Goal: Task Accomplishment & Management: Use online tool/utility

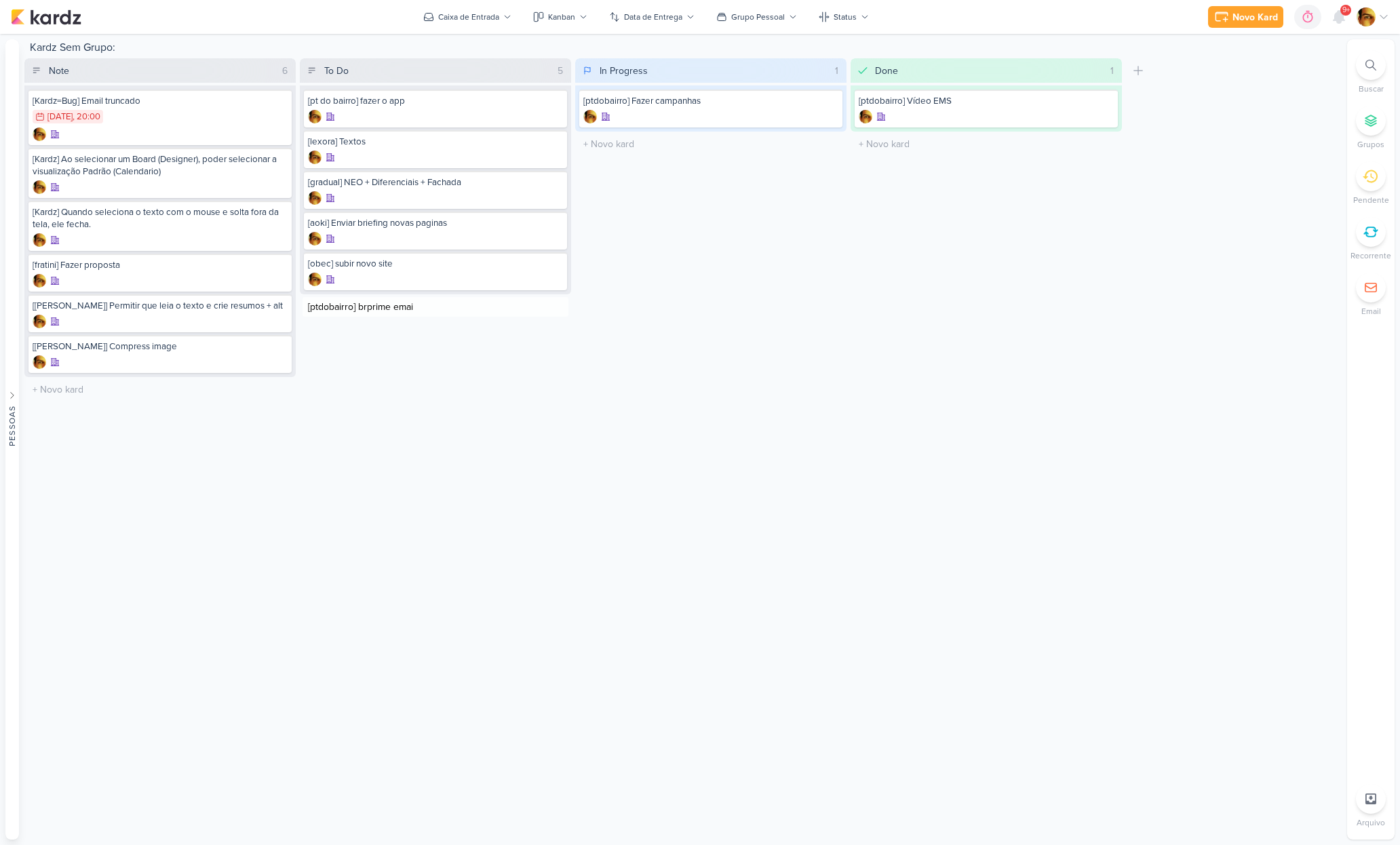
type input "[ptdobairro] brprime email"
click at [780, 326] on div "In Progress 1 Mover Para Esquerda Mover Para Direita Deletar [ptdobairro] Fazer…" at bounding box center [711, 230] width 272 height 344
drag, startPoint x: 652, startPoint y: 110, endPoint x: 176, endPoint y: 4, distance: 487.7
click at [477, 12] on div "Caixa de Entrada" at bounding box center [468, 16] width 61 height 12
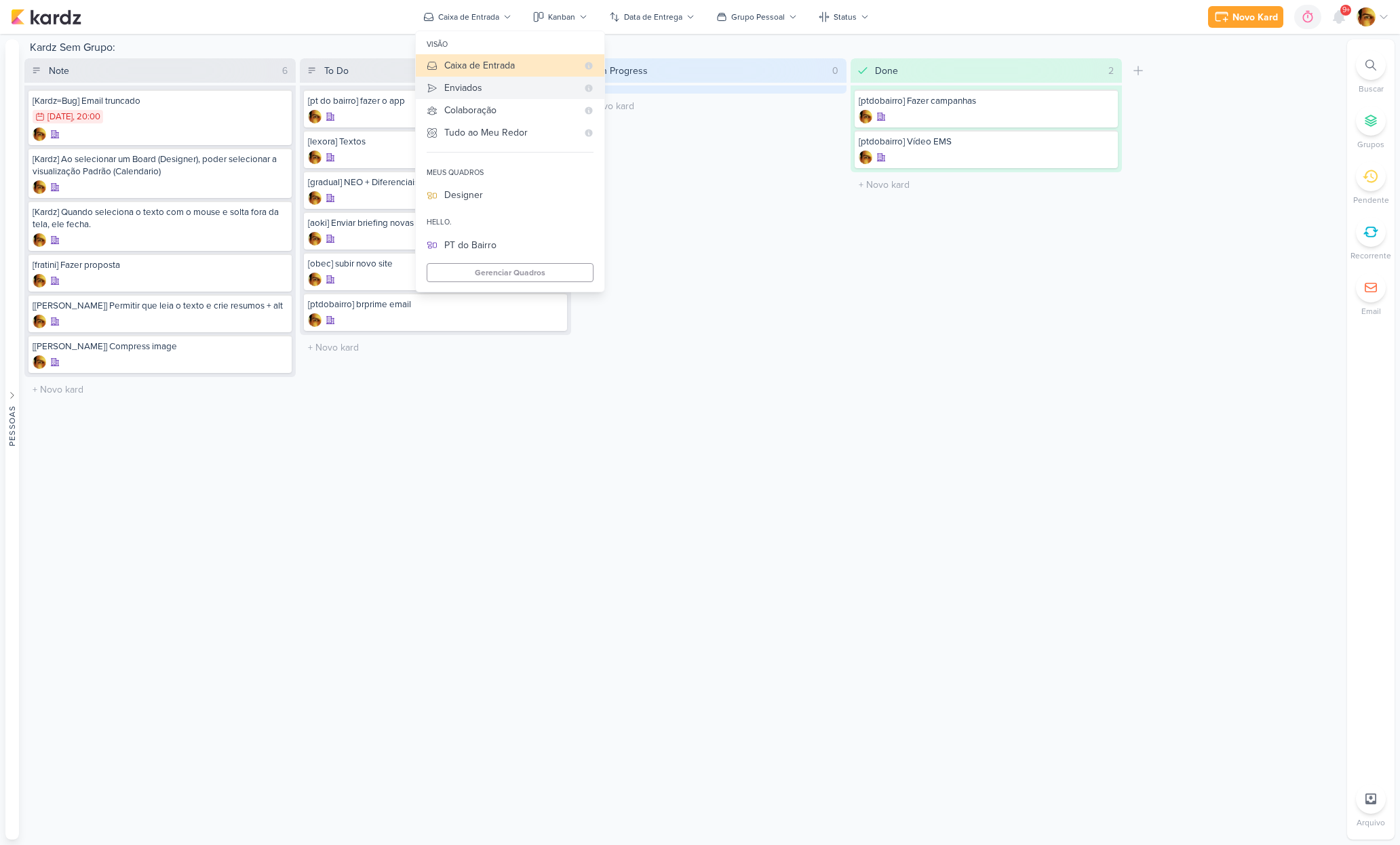
click at [477, 82] on div "Enviados" at bounding box center [510, 88] width 133 height 14
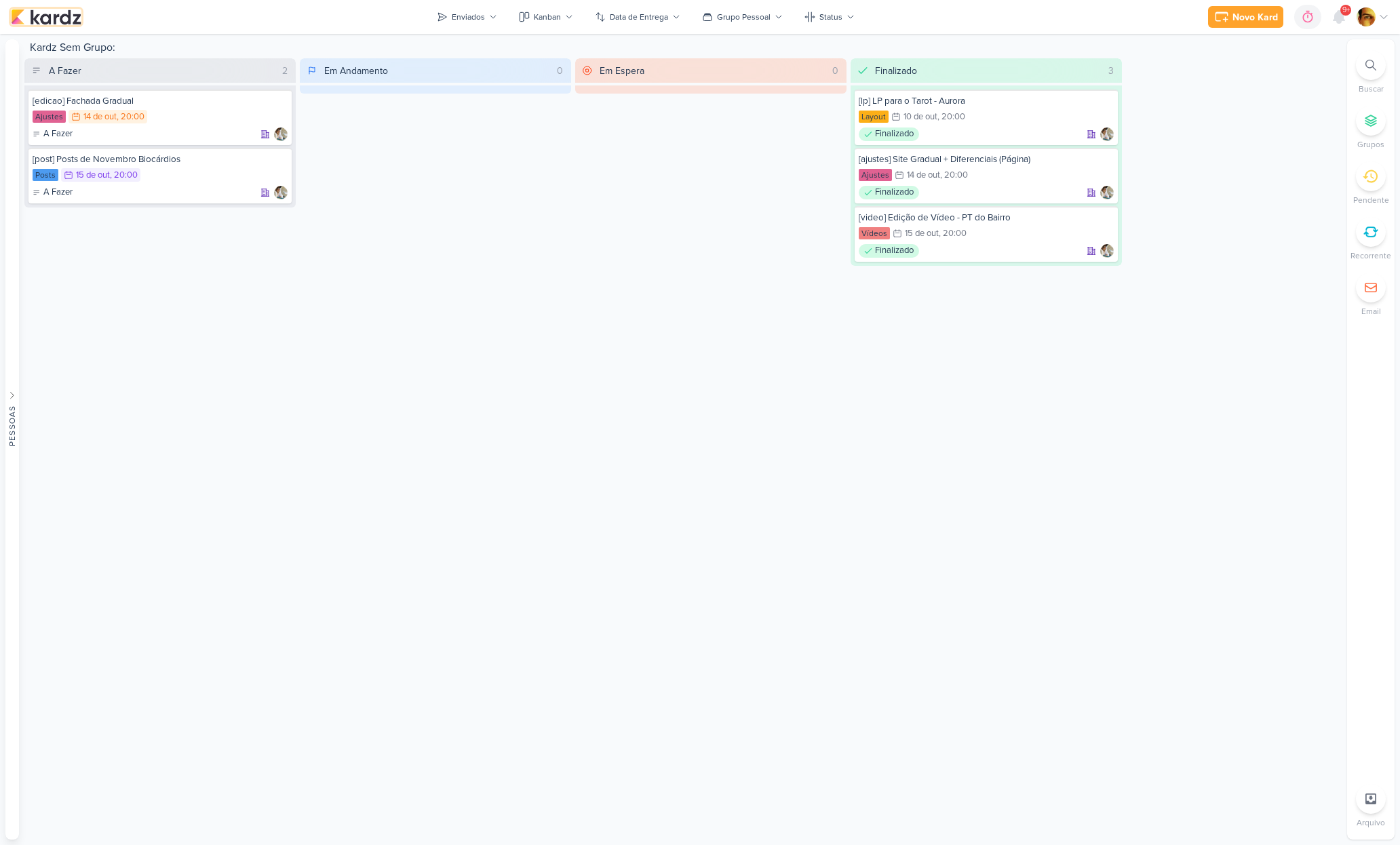
click at [70, 17] on img at bounding box center [46, 17] width 71 height 16
click at [488, 18] on button "Enviados" at bounding box center [467, 17] width 77 height 22
click at [490, 60] on div "Caixa de Entrada" at bounding box center [524, 65] width 133 height 14
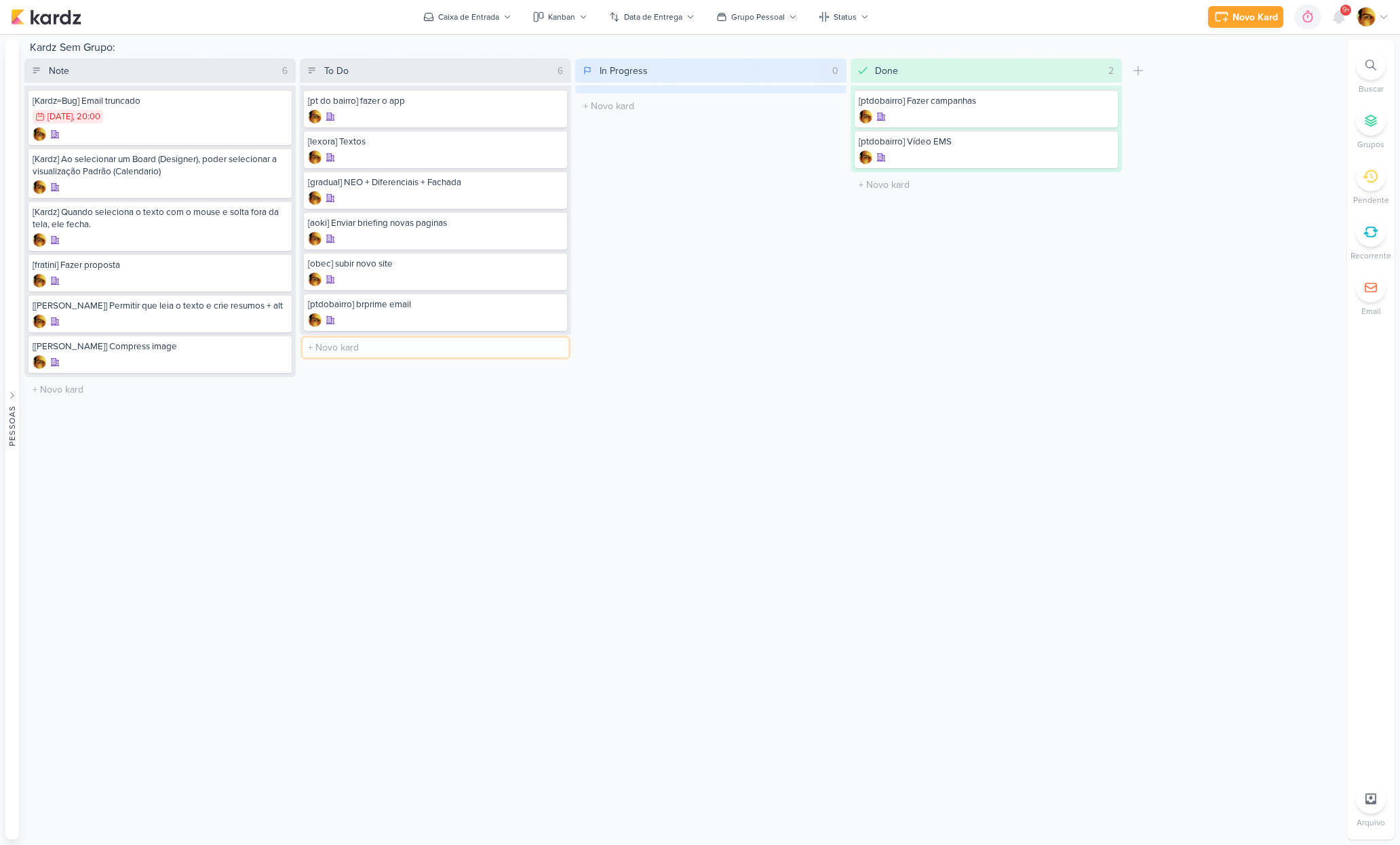
click at [382, 350] on input "text" at bounding box center [436, 348] width 266 height 20
type input "[p2fit[ Campanha e post O2Fit"
